Goal: Task Accomplishment & Management: Manage account settings

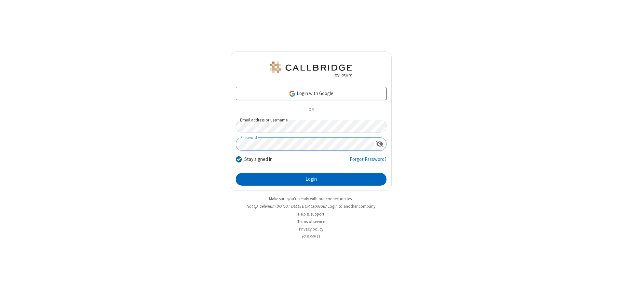
click at [311, 179] on button "Login" at bounding box center [311, 179] width 151 height 13
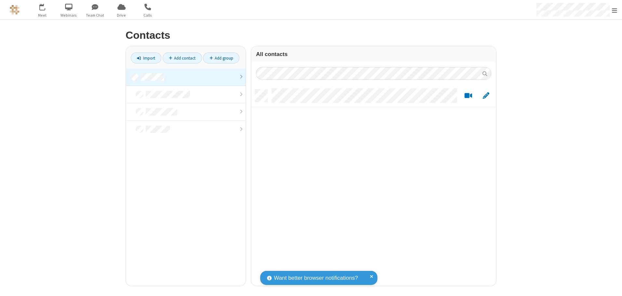
scroll to position [196, 240]
click at [186, 77] on link at bounding box center [186, 77] width 120 height 18
click at [182, 58] on link "Add contact" at bounding box center [182, 57] width 39 height 11
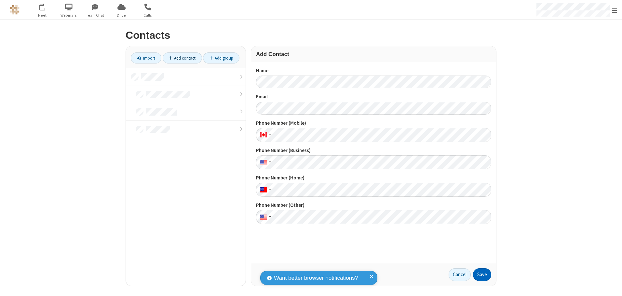
click at [482, 274] on button "Save" at bounding box center [482, 274] width 18 height 13
